Goal: Information Seeking & Learning: Learn about a topic

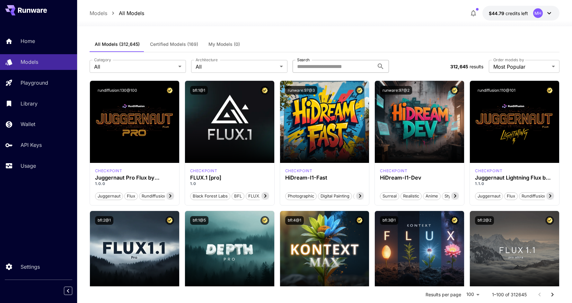
click at [316, 68] on input "Search" at bounding box center [334, 66] width 82 height 13
paste input "**********"
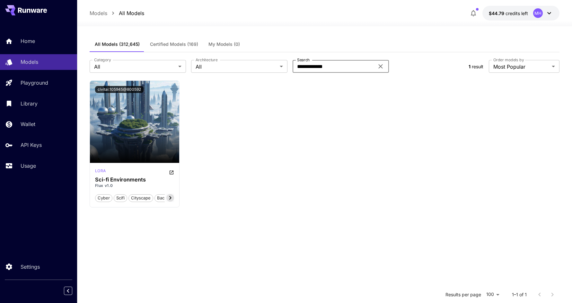
click at [316, 67] on input "**********" at bounding box center [334, 66] width 82 height 13
type input "******"
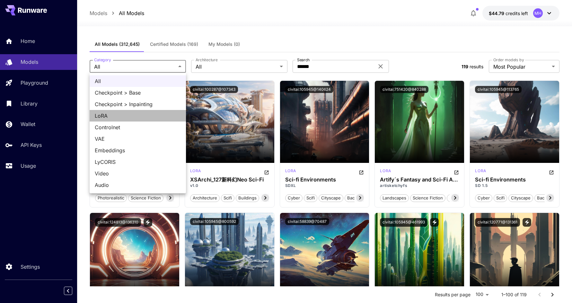
click at [116, 117] on span "LoRA" at bounding box center [138, 116] width 86 height 8
type input "****"
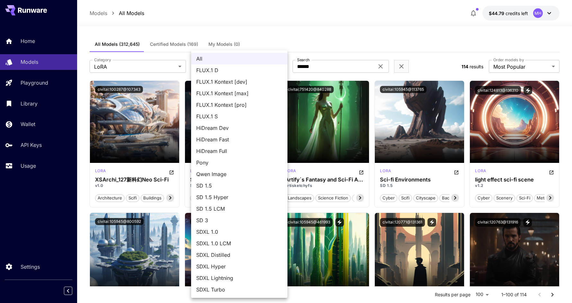
click at [226, 70] on span "FLUX.1 D" at bounding box center [239, 70] width 86 height 8
type input "******"
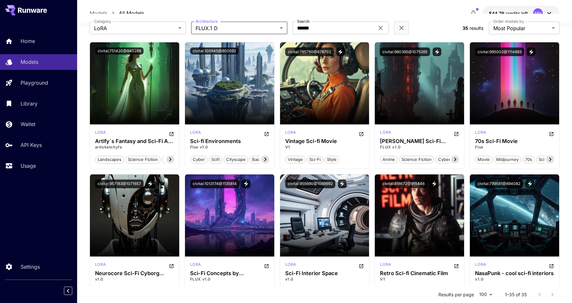
scroll to position [39, 0]
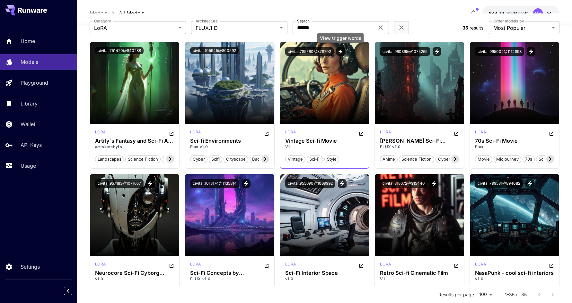
click at [341, 51] on icon "View trigger words" at bounding box center [340, 51] width 4 height 5
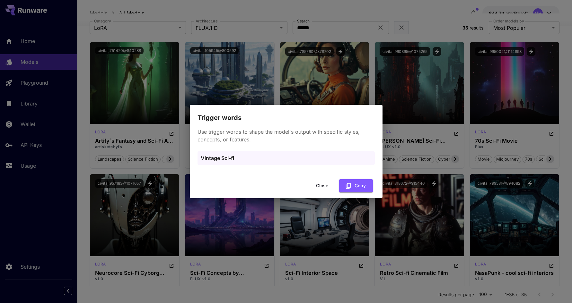
click at [353, 78] on div "Trigger words Use trigger words to shape the model's output with specific style…" at bounding box center [286, 151] width 572 height 303
click at [323, 187] on button "Close" at bounding box center [322, 185] width 29 height 13
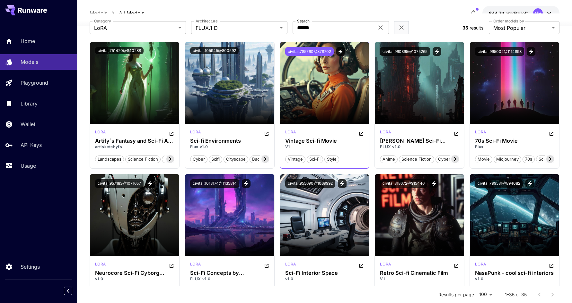
click at [305, 53] on button "civitai:785760@878702" at bounding box center [309, 51] width 48 height 9
click at [338, 53] on icon "View trigger words" at bounding box center [340, 52] width 6 height 6
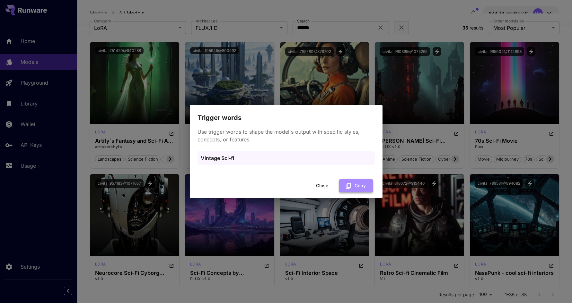
click at [349, 187] on icon "button" at bounding box center [348, 186] width 7 height 7
click at [317, 183] on button "Close" at bounding box center [322, 185] width 29 height 13
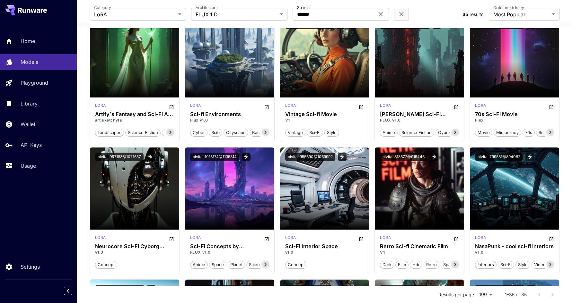
scroll to position [61, 0]
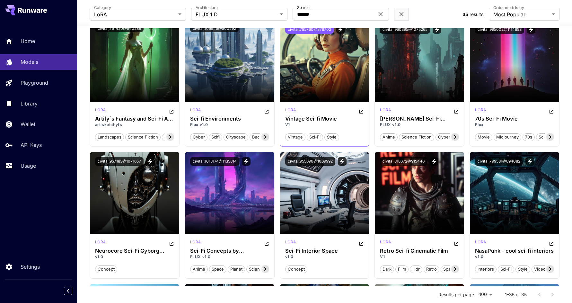
click at [317, 29] on button "civitai:785760@878702" at bounding box center [309, 29] width 48 height 9
click at [339, 30] on icon "View trigger words" at bounding box center [340, 30] width 6 height 6
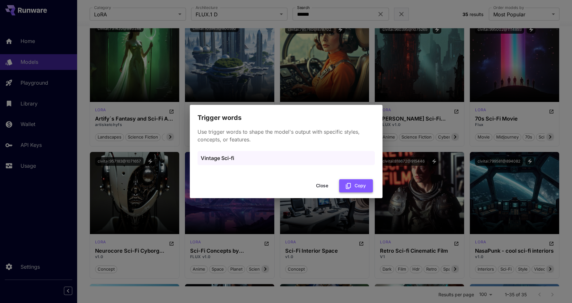
click at [352, 188] on button "Copy" at bounding box center [356, 185] width 34 height 13
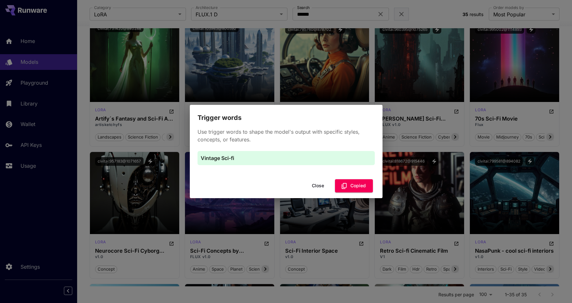
click at [402, 142] on div "Trigger words Use trigger words to shape the model's output with specific style…" at bounding box center [286, 151] width 572 height 303
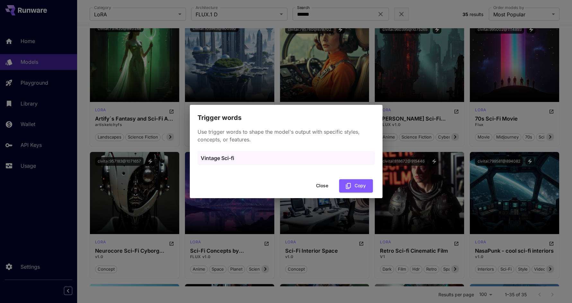
click at [323, 185] on button "Close" at bounding box center [322, 185] width 29 height 13
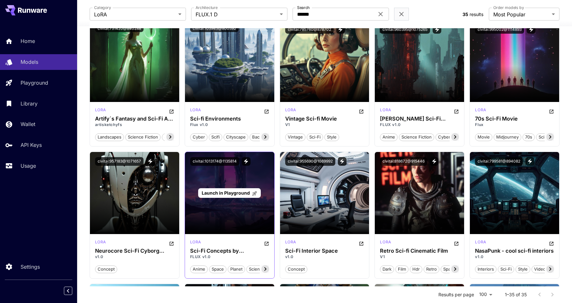
scroll to position [0, 0]
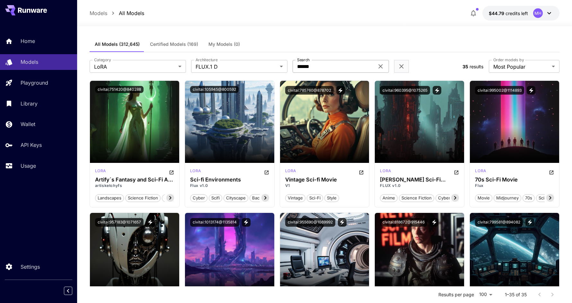
click at [315, 68] on input "******" at bounding box center [334, 66] width 82 height 13
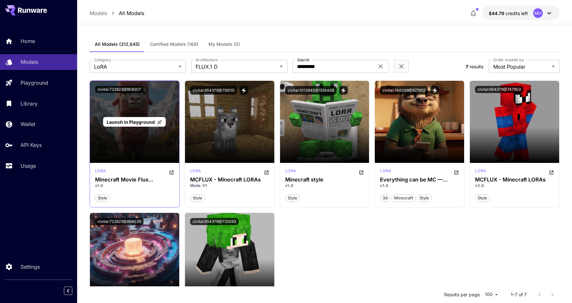
click at [146, 123] on span "Launch in Playground" at bounding box center [131, 121] width 48 height 5
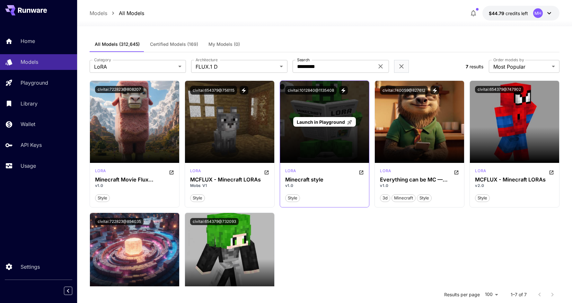
click at [325, 122] on span "Launch in Playground" at bounding box center [321, 121] width 48 height 5
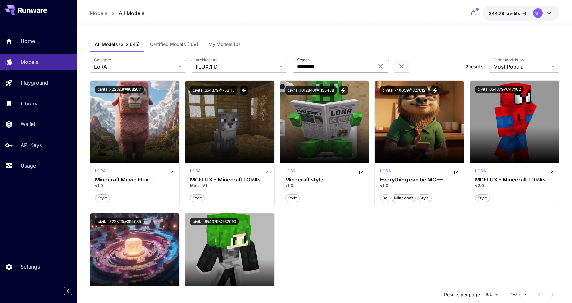
click at [307, 65] on input "*********" at bounding box center [334, 66] width 82 height 13
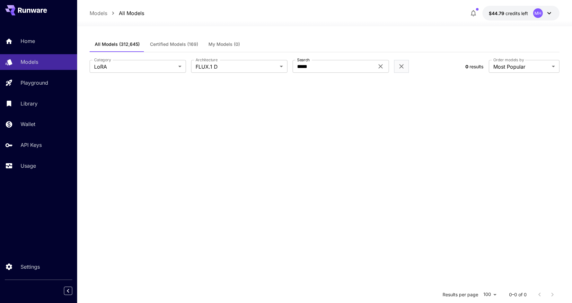
click at [334, 45] on div "All Models (312,645) Certified Models (169) My Models (0)" at bounding box center [325, 45] width 470 height 16
click at [323, 66] on input "*****" at bounding box center [334, 66] width 82 height 13
click at [306, 67] on input "*****" at bounding box center [334, 66] width 82 height 13
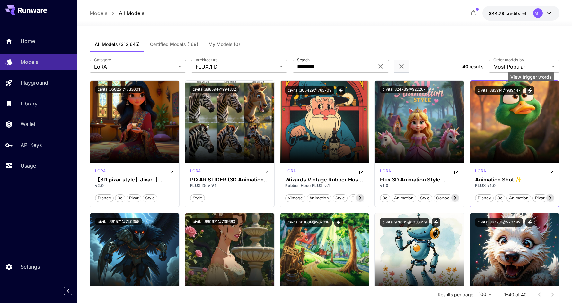
click at [531, 92] on icon "View trigger words" at bounding box center [530, 91] width 6 height 6
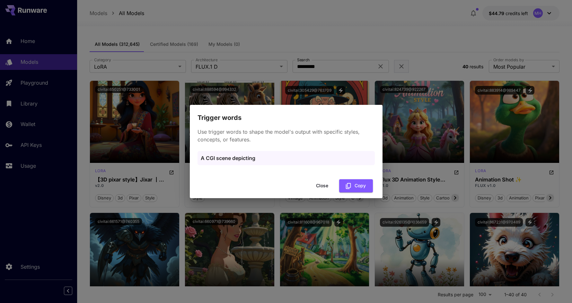
click at [430, 160] on div "Trigger words Use trigger words to shape the model's output with specific style…" at bounding box center [286, 151] width 572 height 303
click at [326, 185] on button "Close" at bounding box center [322, 185] width 29 height 13
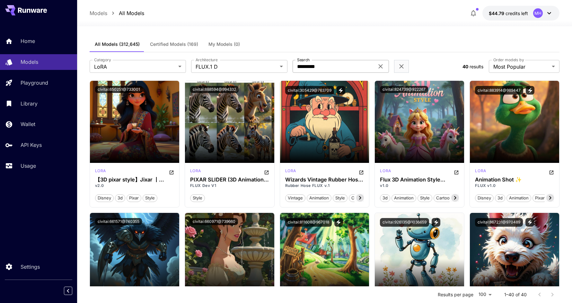
click at [311, 69] on input "*********" at bounding box center [334, 66] width 82 height 13
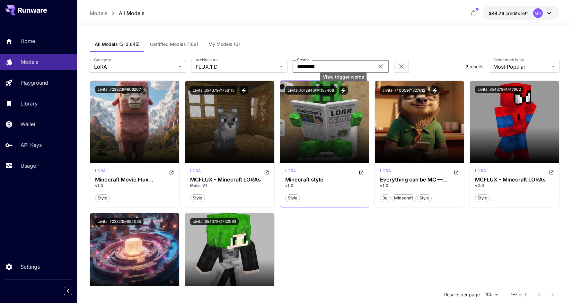
click at [344, 91] on icon "View trigger words" at bounding box center [343, 90] width 4 height 5
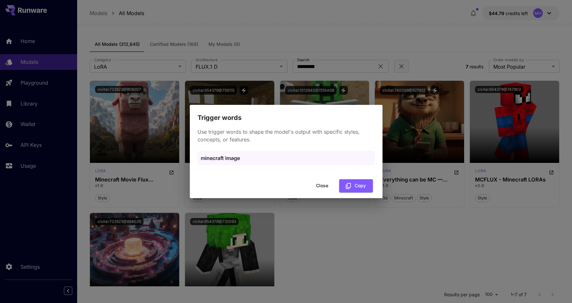
click at [228, 156] on p "minecraft image" at bounding box center [286, 158] width 171 height 8
copy p "minecraft image"
click at [323, 189] on button "Close" at bounding box center [322, 185] width 29 height 13
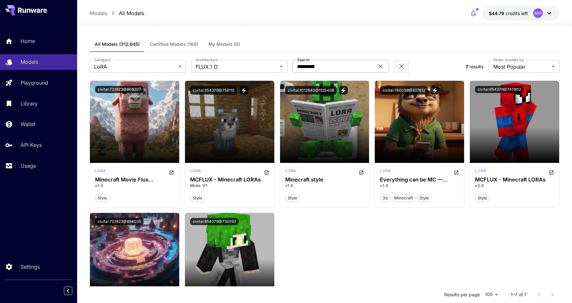
click at [330, 69] on input "*********" at bounding box center [334, 66] width 82 height 13
type input "*********"
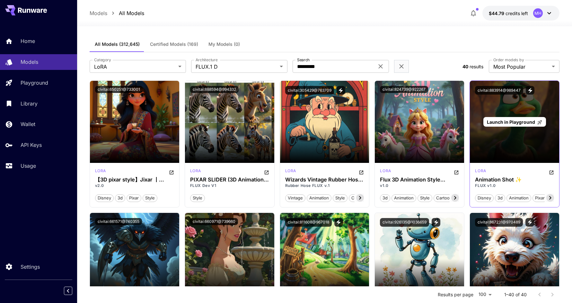
click at [510, 122] on span "Launch in Playground" at bounding box center [511, 121] width 48 height 5
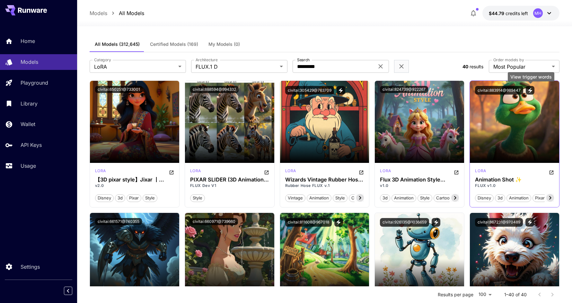
click at [532, 90] on icon "View trigger words" at bounding box center [530, 91] width 6 height 6
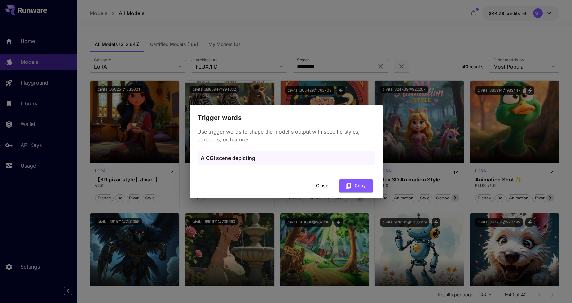
click at [228, 160] on p "A CGI scene depicting" at bounding box center [286, 158] width 171 height 8
copy p "A CGI scene depicting"
click at [245, 160] on p "A CGI scene depicting" at bounding box center [286, 158] width 171 height 8
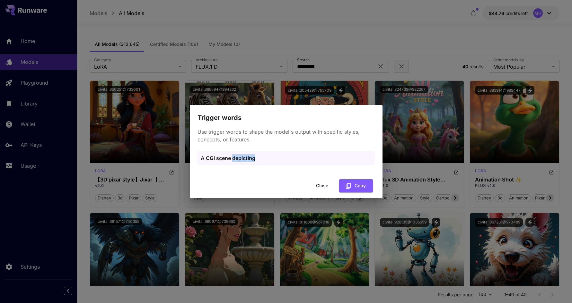
click at [245, 160] on p "A CGI scene depicting" at bounding box center [286, 158] width 171 height 8
click at [180, 38] on div "Trigger words Use trigger words to shape the model's output with specific style…" at bounding box center [286, 151] width 572 height 303
click at [323, 184] on button "Close" at bounding box center [322, 185] width 29 height 13
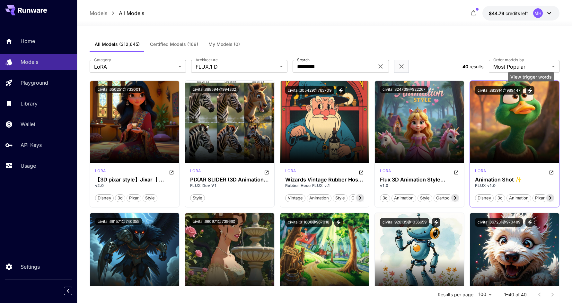
click at [530, 90] on icon "View trigger words" at bounding box center [530, 90] width 4 height 5
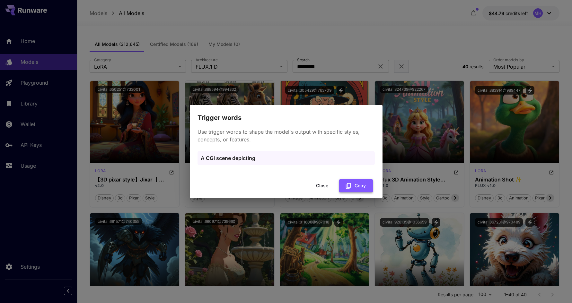
click at [357, 187] on button "Copy" at bounding box center [356, 185] width 34 height 13
click at [321, 187] on button "Close" at bounding box center [322, 185] width 29 height 13
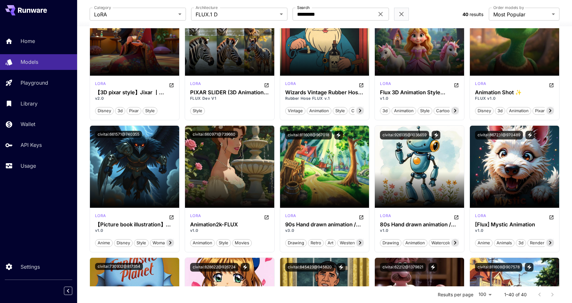
scroll to position [89, 0]
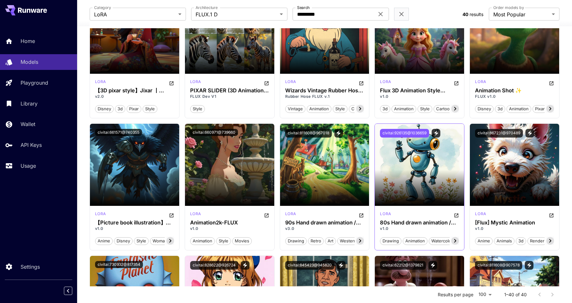
click at [413, 133] on button "civitai:926135@1036659" at bounding box center [404, 133] width 49 height 9
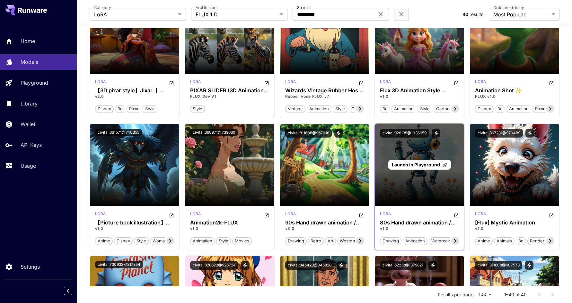
click at [410, 164] on span "Launch in Playground" at bounding box center [416, 164] width 48 height 5
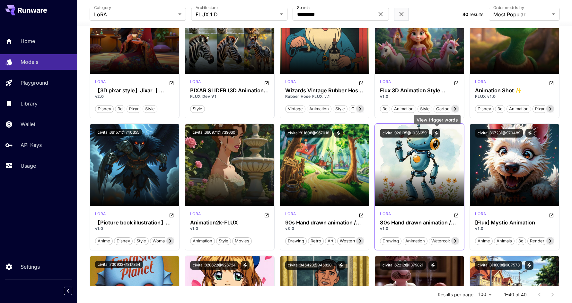
click at [436, 133] on icon "View trigger words" at bounding box center [436, 133] width 4 height 5
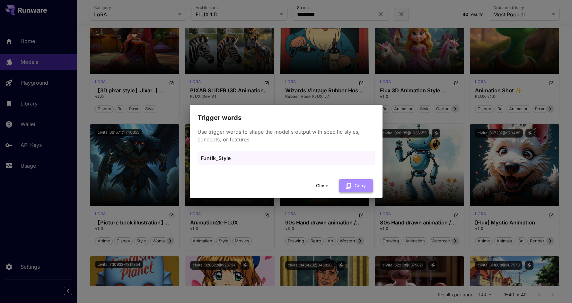
click at [362, 188] on button "Copy" at bounding box center [356, 185] width 34 height 13
click at [320, 183] on button "Close" at bounding box center [322, 185] width 29 height 13
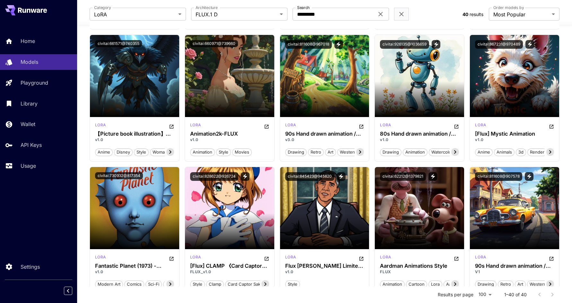
scroll to position [179, 0]
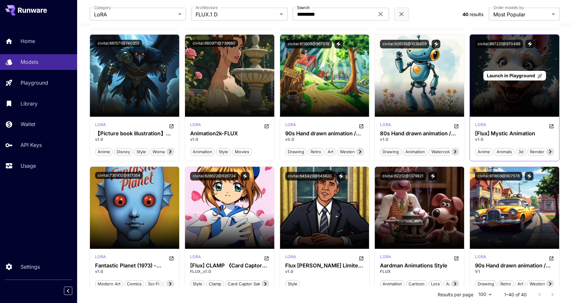
click at [505, 77] on span "Launch in Playground" at bounding box center [511, 75] width 48 height 5
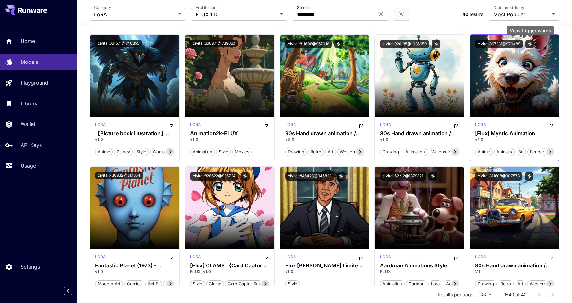
click at [530, 46] on icon "View trigger words" at bounding box center [530, 44] width 6 height 6
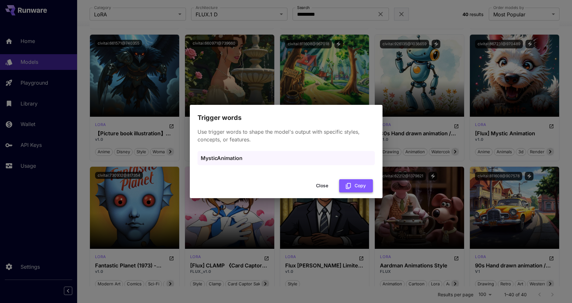
click at [349, 185] on icon "button" at bounding box center [348, 186] width 7 height 7
click at [350, 189] on icon "button" at bounding box center [348, 186] width 7 height 7
click at [324, 184] on button "Close" at bounding box center [322, 185] width 29 height 13
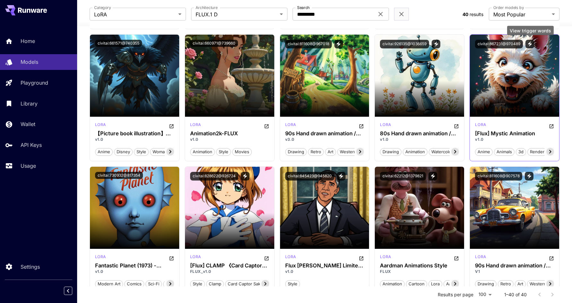
click at [529, 42] on icon "View trigger words" at bounding box center [530, 44] width 6 height 6
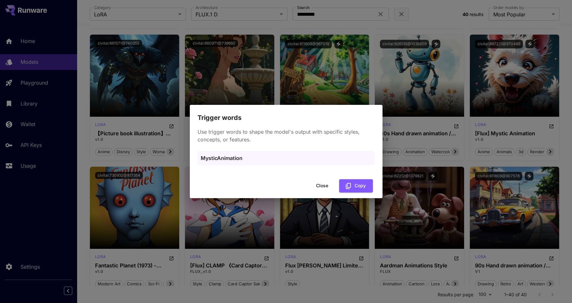
click at [321, 184] on button "Close" at bounding box center [322, 185] width 29 height 13
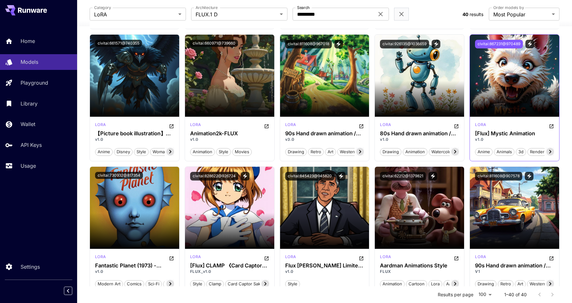
click at [497, 43] on button "civitai:867231@970489" at bounding box center [499, 44] width 48 height 9
